Goal: Transaction & Acquisition: Purchase product/service

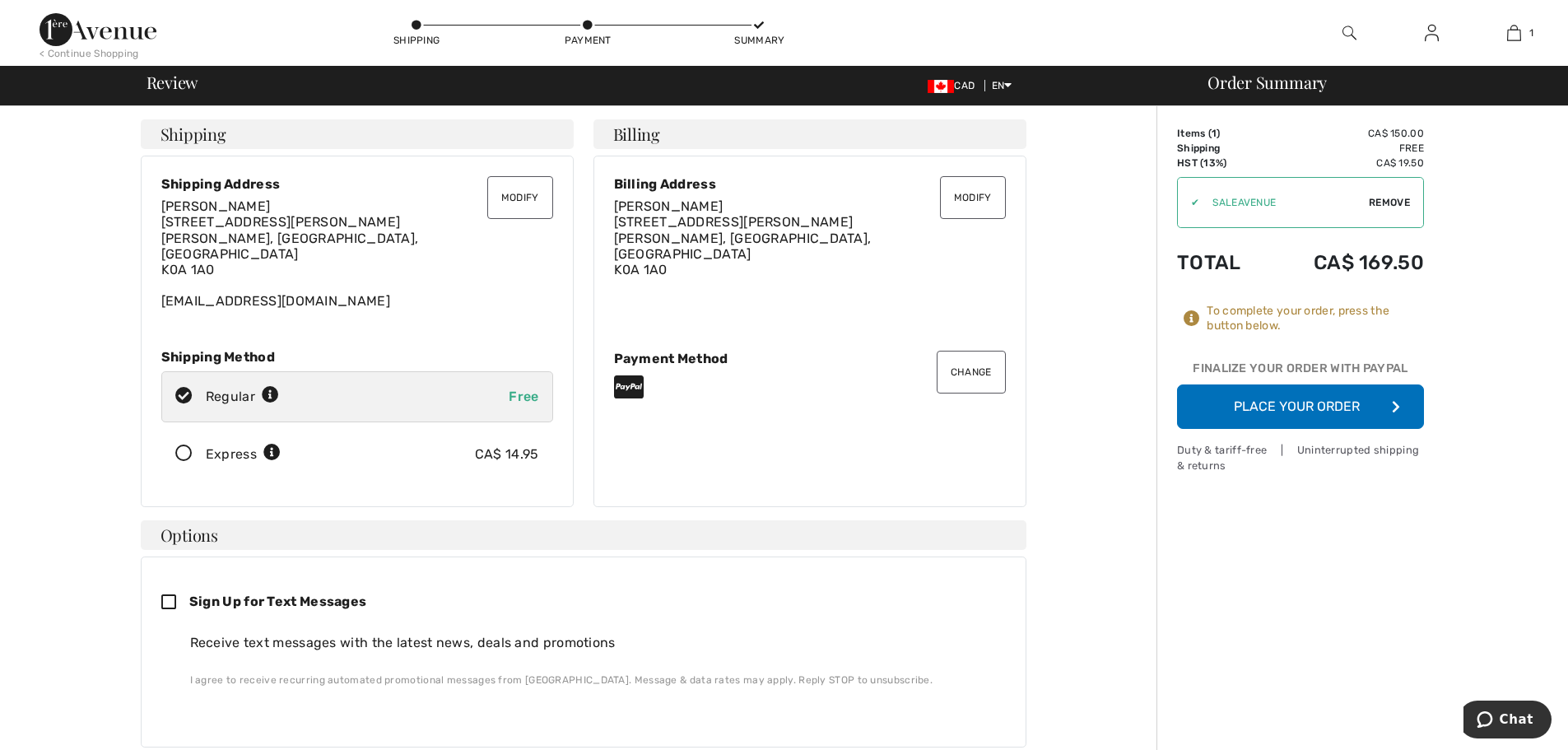
click at [1299, 406] on button "Place Your Order" at bounding box center [1300, 406] width 247 height 44
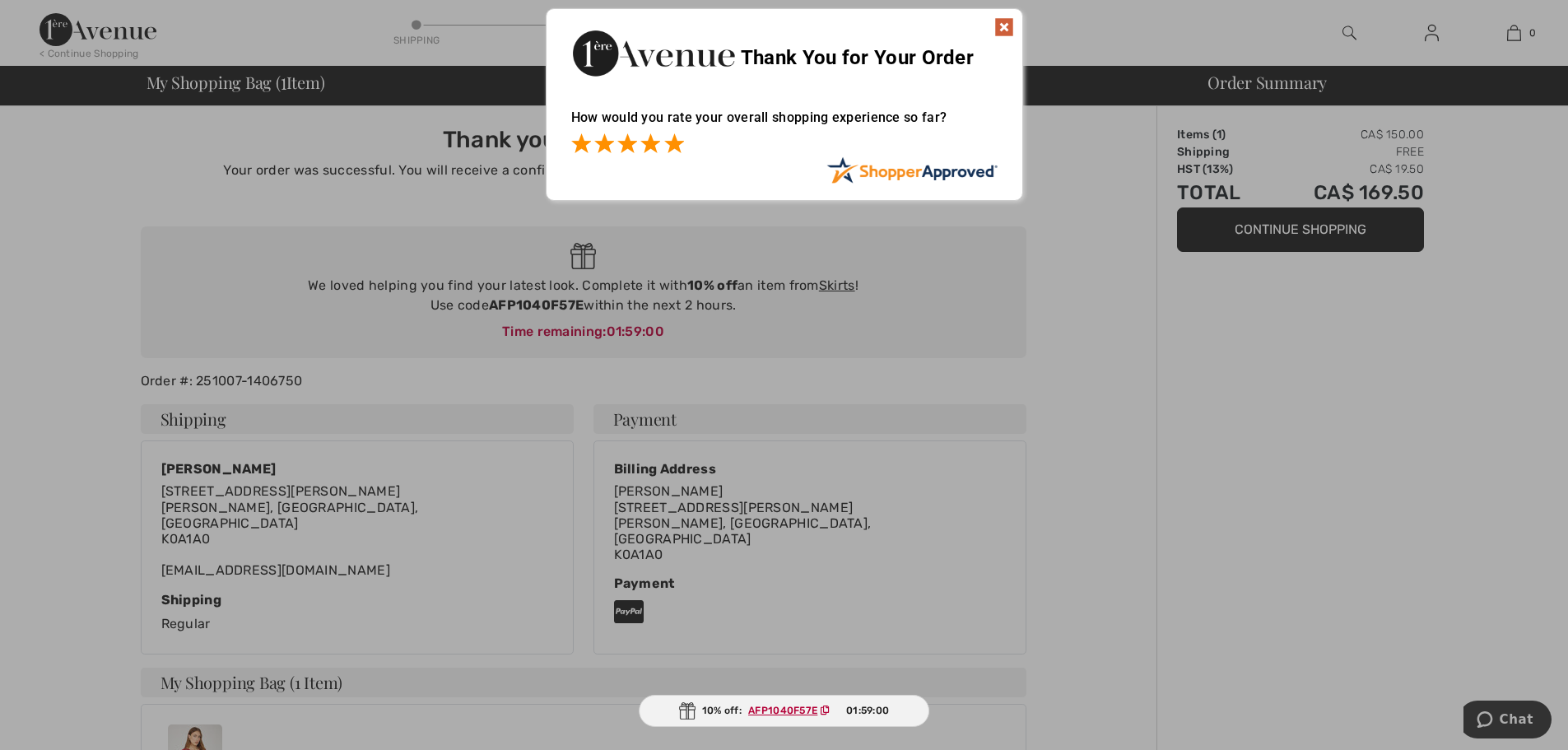
click at [671, 144] on span at bounding box center [674, 142] width 20 height 20
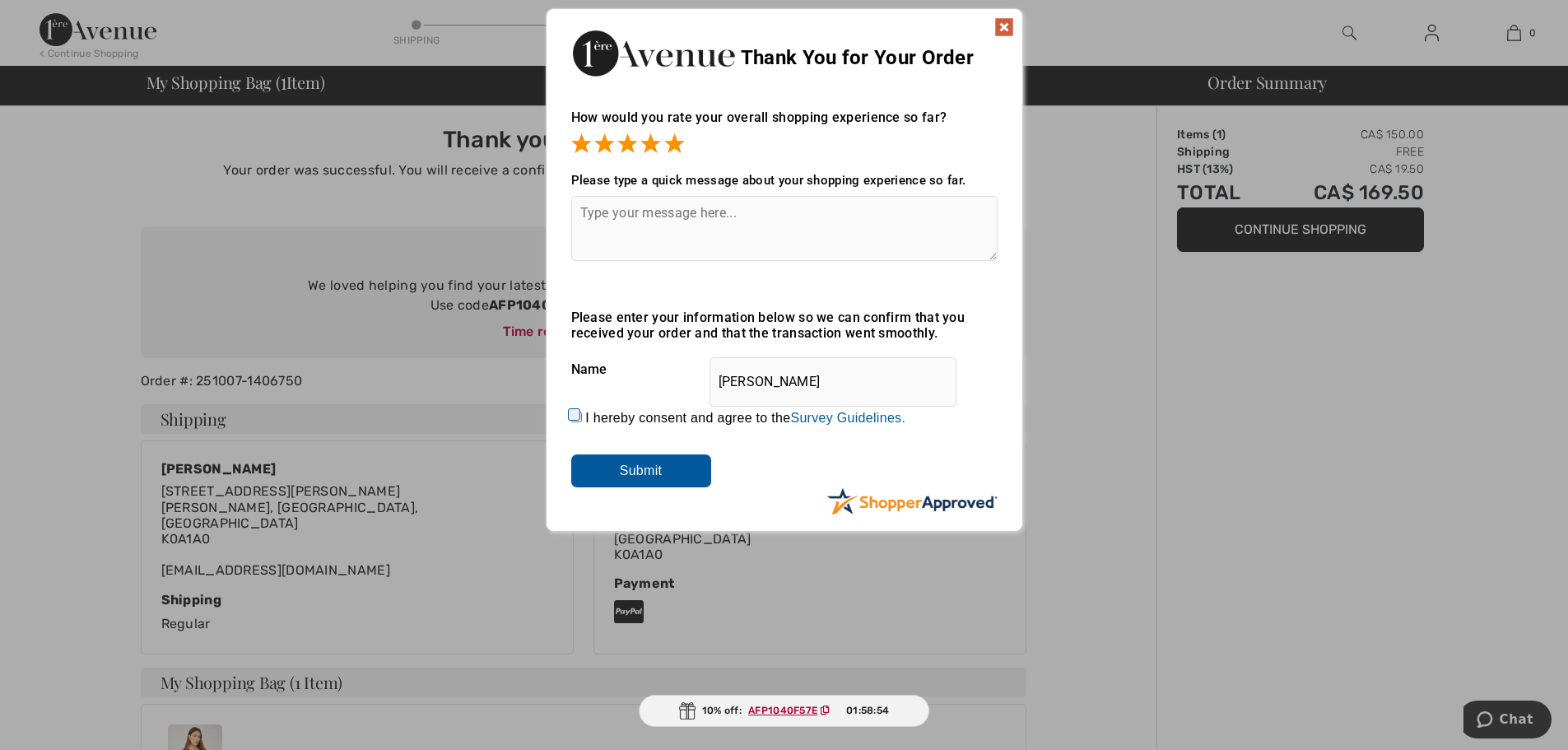
click at [996, 21] on img at bounding box center [1004, 26] width 20 height 20
